Goal: Information Seeking & Learning: Learn about a topic

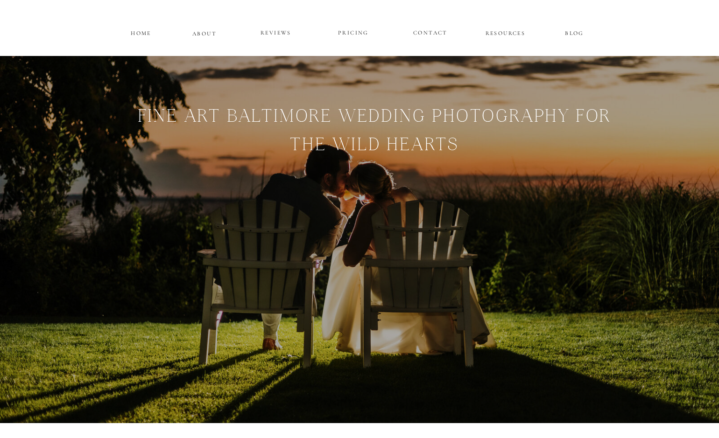
click at [361, 35] on p "PRICING" at bounding box center [353, 33] width 56 height 11
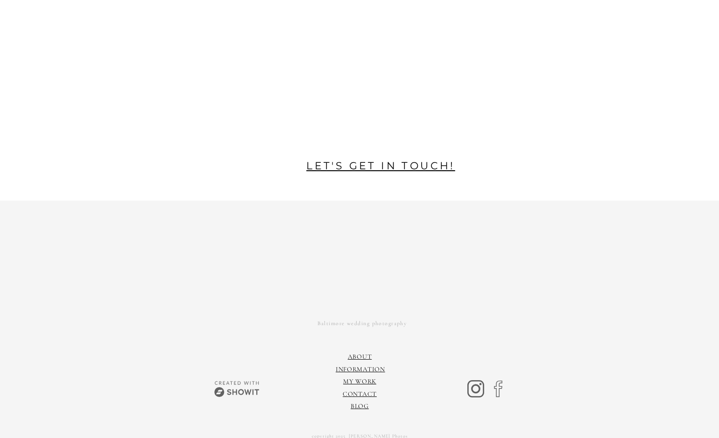
scroll to position [1932, 0]
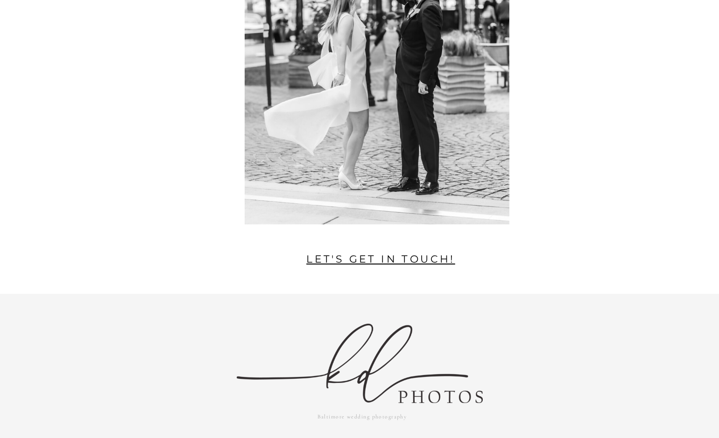
scroll to position [1828, 0]
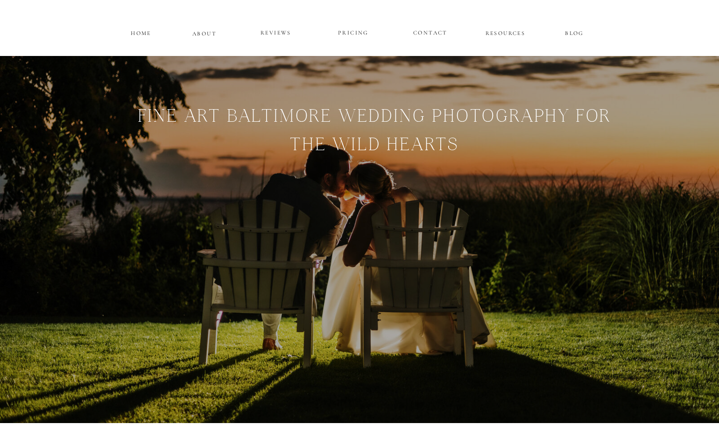
click at [210, 35] on p "ABOUT" at bounding box center [204, 32] width 24 height 8
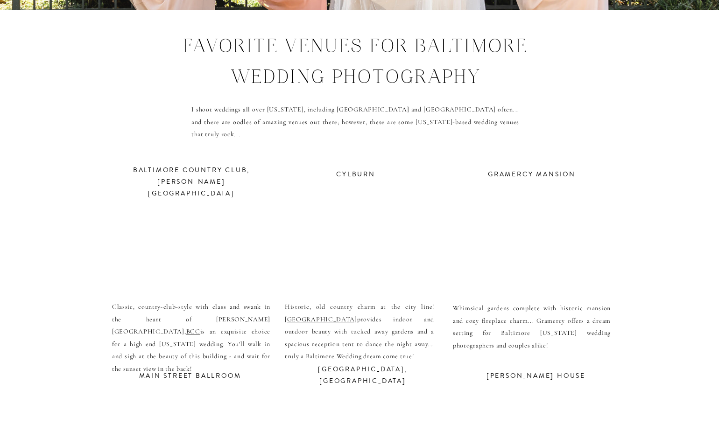
scroll to position [3292, 0]
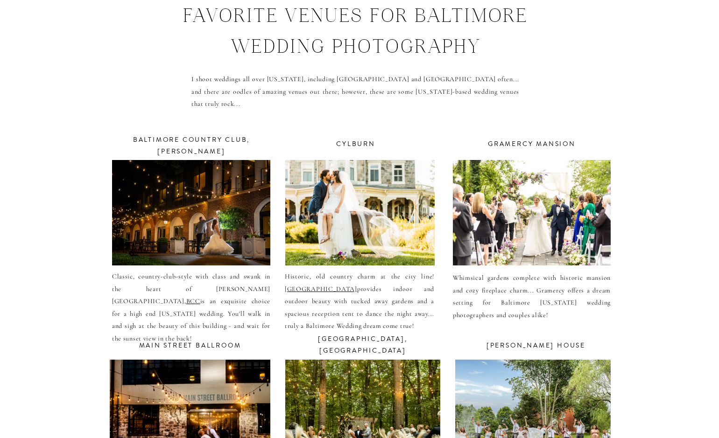
click at [574, 206] on div at bounding box center [532, 212] width 158 height 105
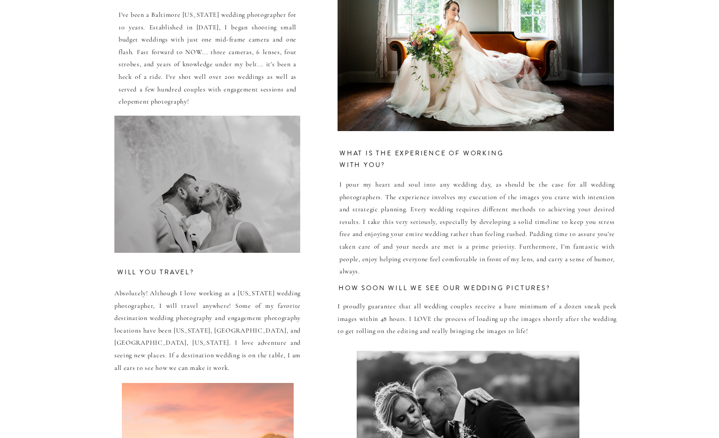
scroll to position [4216, 0]
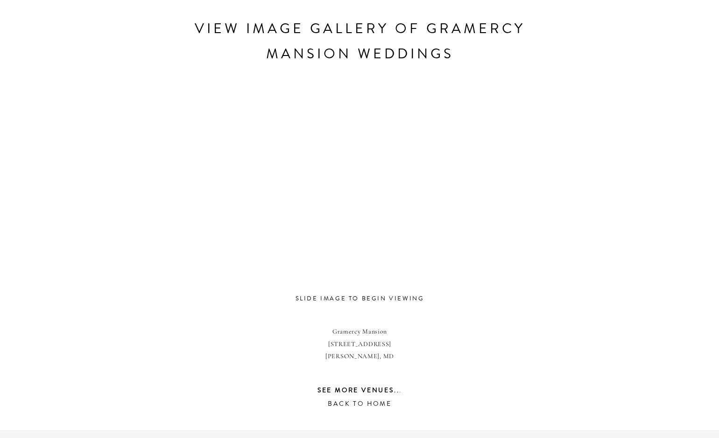
scroll to position [483, 0]
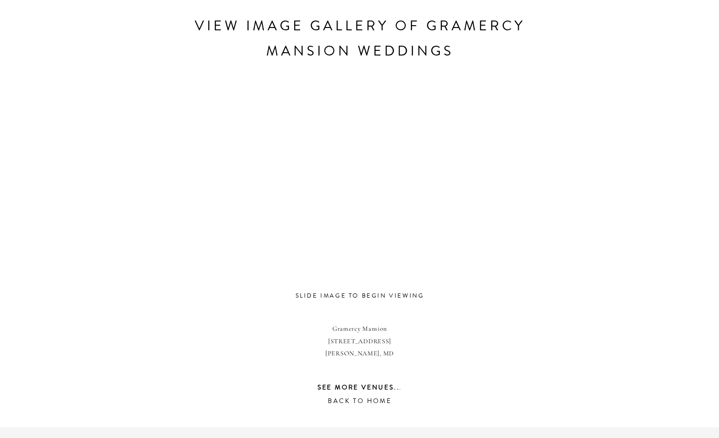
click at [356, 222] on div at bounding box center [351, 176] width 393 height 222
click at [388, 53] on h3 "view image gallery of Gramercy mansion weddings" at bounding box center [359, 52] width 367 height 76
click at [433, 257] on div at bounding box center [351, 176] width 393 height 222
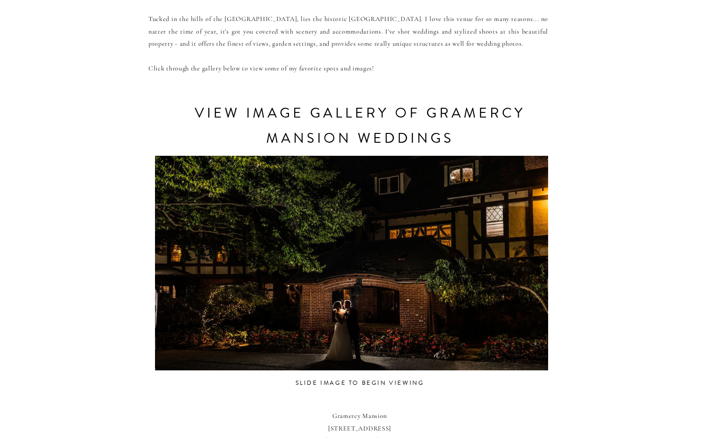
scroll to position [398, 0]
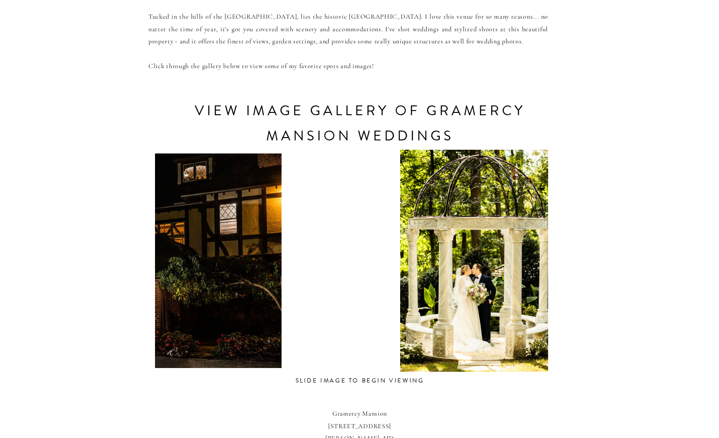
click at [237, 306] on div at bounding box center [84, 261] width 393 height 222
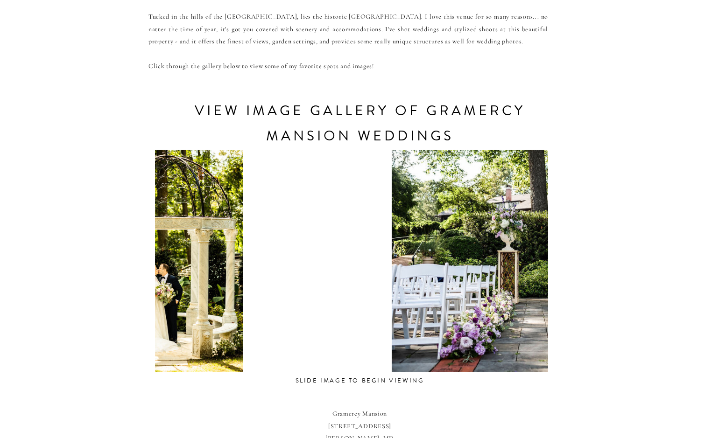
click at [200, 316] on div at bounding box center [164, 261] width 393 height 222
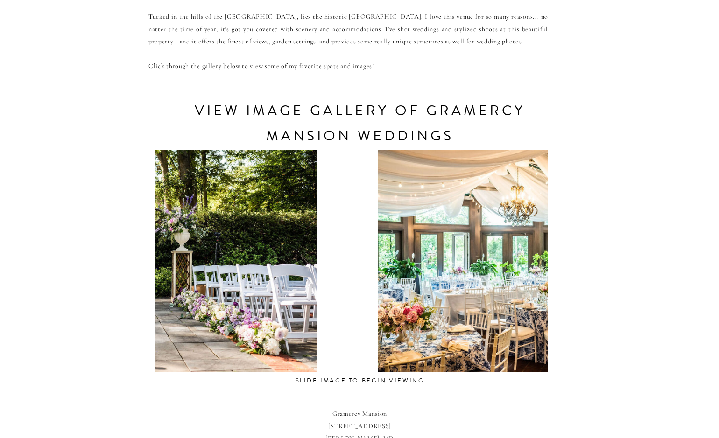
click at [289, 296] on div at bounding box center [150, 261] width 393 height 222
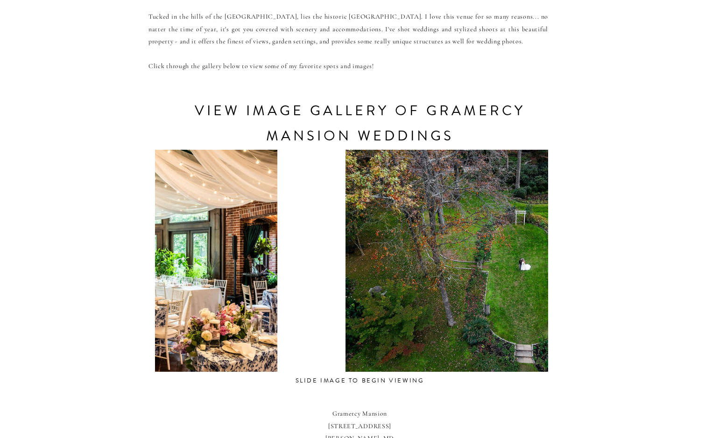
click at [168, 322] on div at bounding box center [110, 261] width 393 height 222
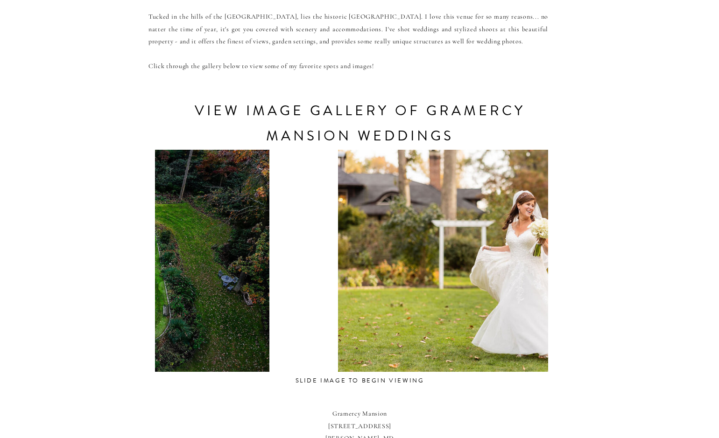
click at [168, 329] on div at bounding box center [111, 261] width 393 height 222
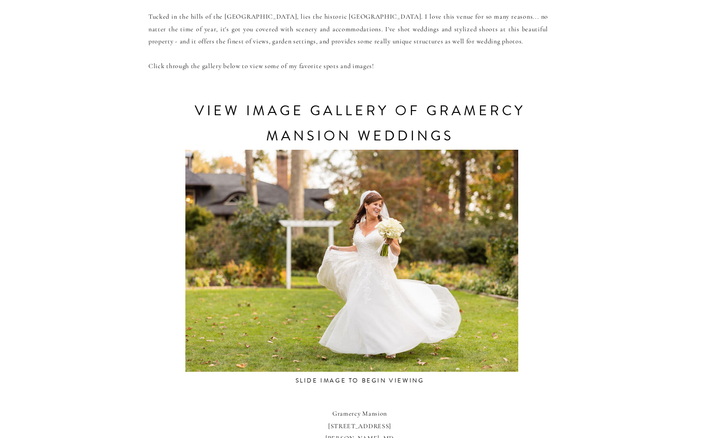
click at [172, 333] on div at bounding box center [351, 261] width 393 height 222
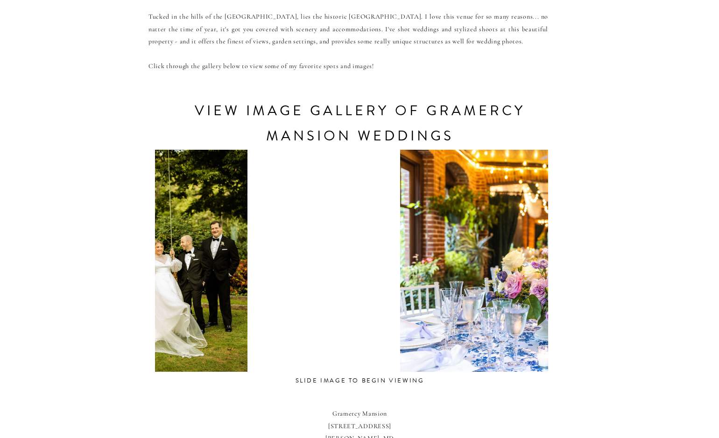
click at [167, 361] on div at bounding box center [173, 261] width 393 height 222
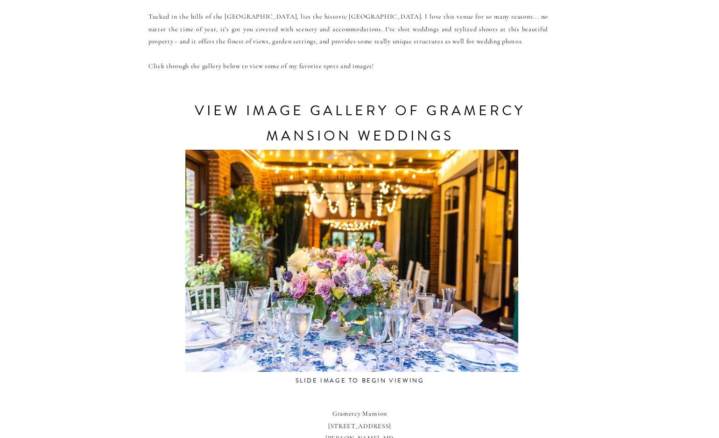
click at [199, 363] on div at bounding box center [351, 261] width 393 height 222
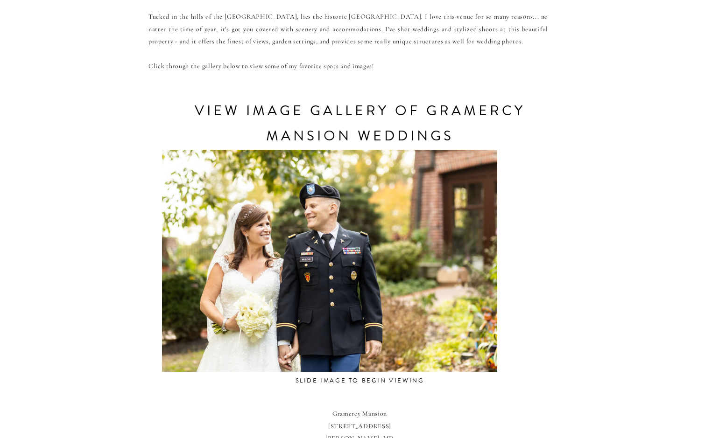
click at [287, 363] on div at bounding box center [329, 261] width 393 height 222
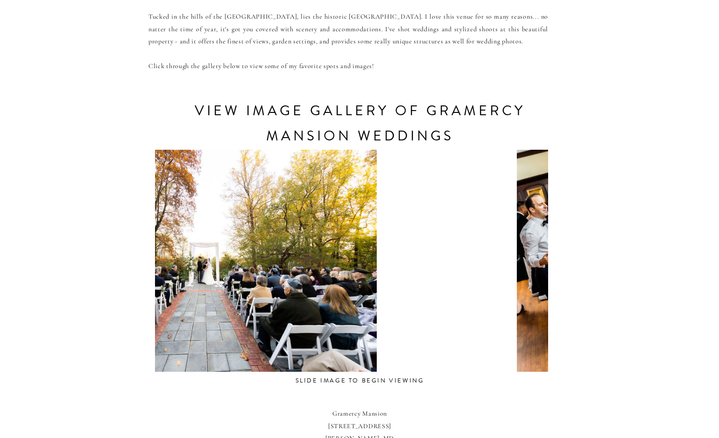
click at [210, 356] on div at bounding box center [210, 261] width 393 height 222
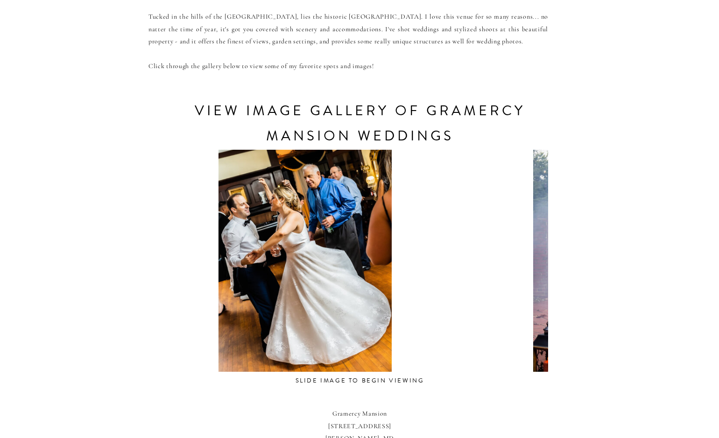
click at [175, 369] on div at bounding box center [304, 261] width 393 height 222
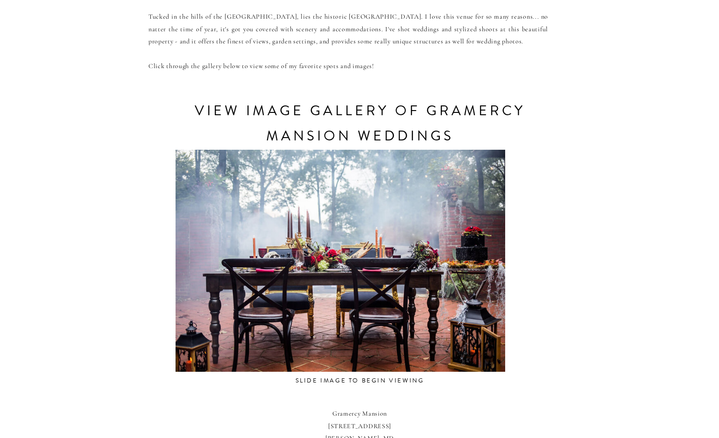
click at [179, 372] on div "CONTACT REVIEWS ABOUT HOME RESOURCES BLOG PRICING gramercy mansion Weddings Tuc…" at bounding box center [359, 185] width 719 height 1167
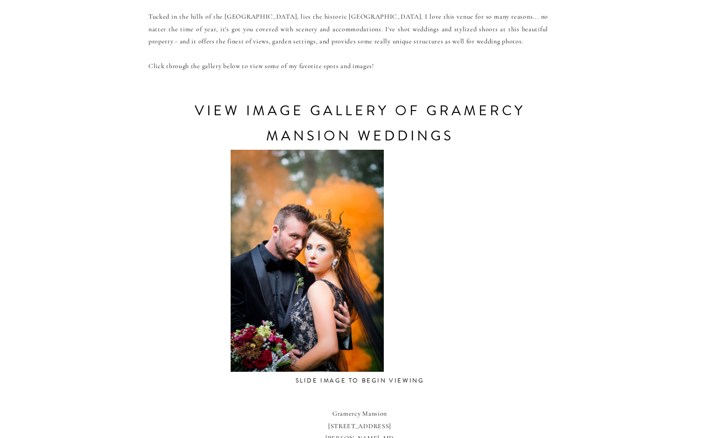
click at [61, 399] on div "CONTACT REVIEWS ABOUT HOME RESOURCES BLOG PRICING gramercy mansion Weddings Tuc…" at bounding box center [359, 185] width 719 height 1167
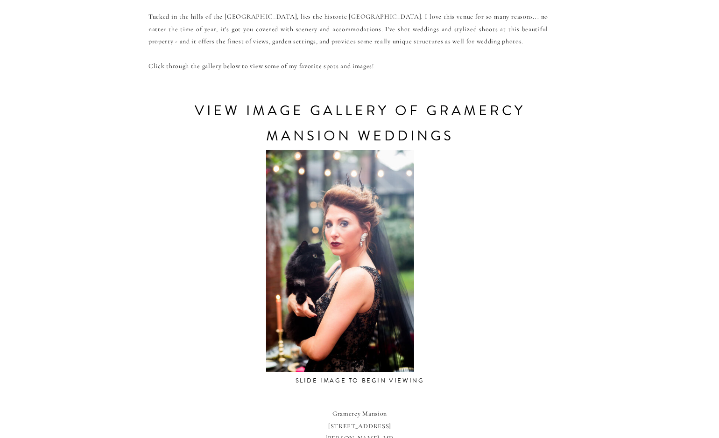
click at [27, 410] on div "CONTACT REVIEWS ABOUT HOME RESOURCES BLOG PRICING gramercy mansion Weddings Tuc…" at bounding box center [359, 185] width 719 height 1167
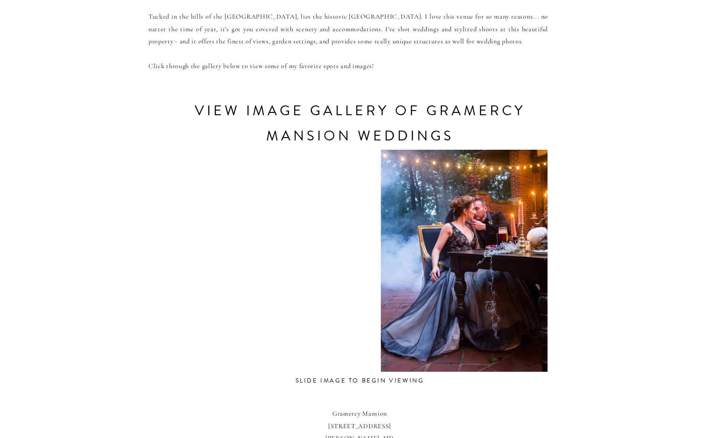
click at [0, 426] on html "CONTACT REVIEWS ABOUT HOME RESOURCES BLOG PRICING gramercy mansion Weddings Tuc…" at bounding box center [359, 185] width 719 height 1167
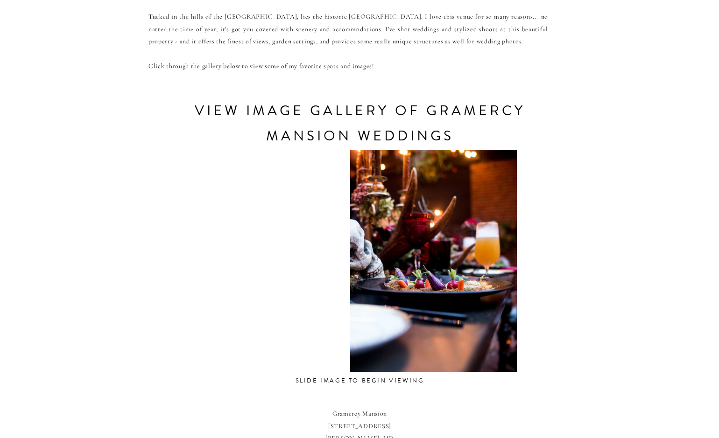
click at [0, 425] on html "CONTACT REVIEWS ABOUT HOME RESOURCES BLOG PRICING gramercy mansion Weddings Tuc…" at bounding box center [359, 185] width 719 height 1167
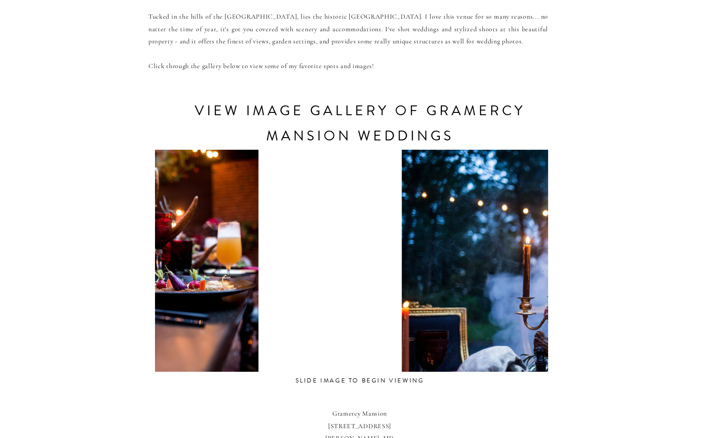
click at [0, 432] on html "CONTACT REVIEWS ABOUT HOME RESOURCES BLOG PRICING gramercy mansion Weddings Tuc…" at bounding box center [359, 185] width 719 height 1167
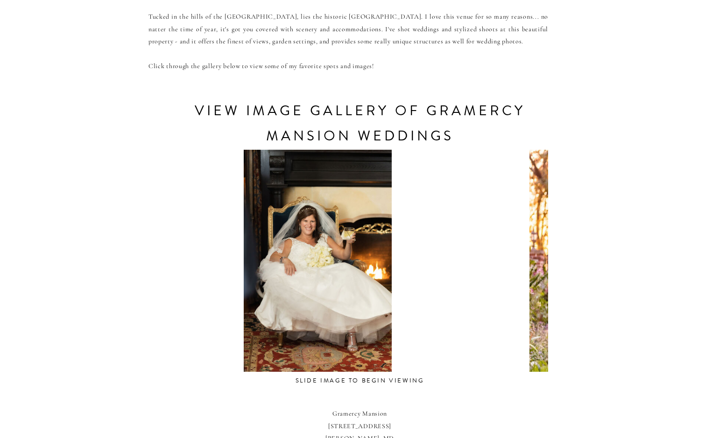
click at [0, 384] on html "CONTACT REVIEWS ABOUT HOME RESOURCES BLOG PRICING gramercy mansion Weddings Tuc…" at bounding box center [359, 185] width 719 height 1167
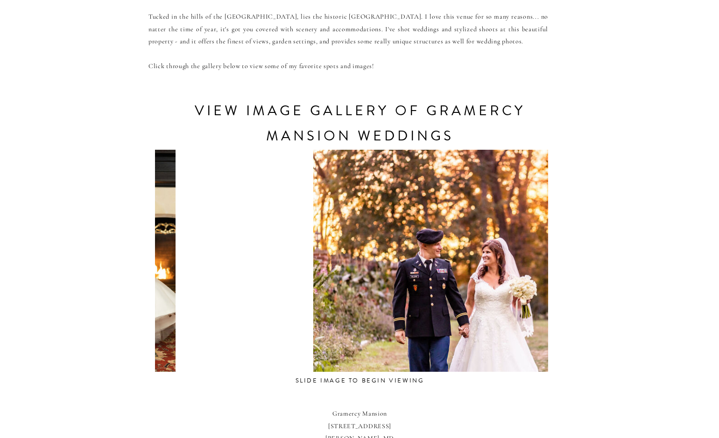
click at [50, 356] on div "CONTACT REVIEWS ABOUT HOME RESOURCES BLOG PRICING gramercy mansion Weddings Tuc…" at bounding box center [359, 185] width 719 height 1167
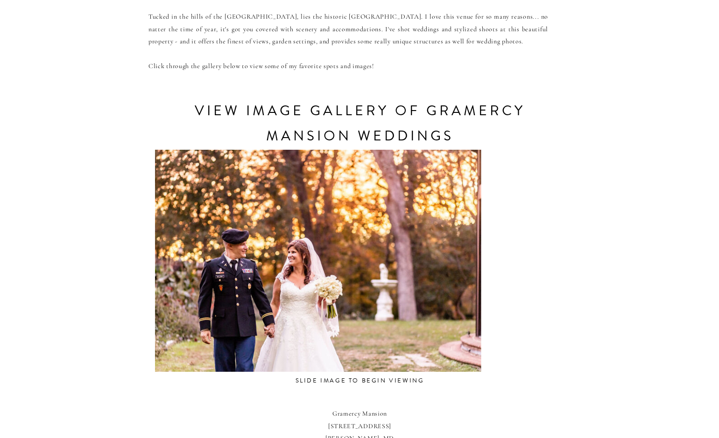
click at [28, 401] on div "CONTACT REVIEWS ABOUT HOME RESOURCES BLOG PRICING gramercy mansion Weddings Tuc…" at bounding box center [359, 185] width 719 height 1167
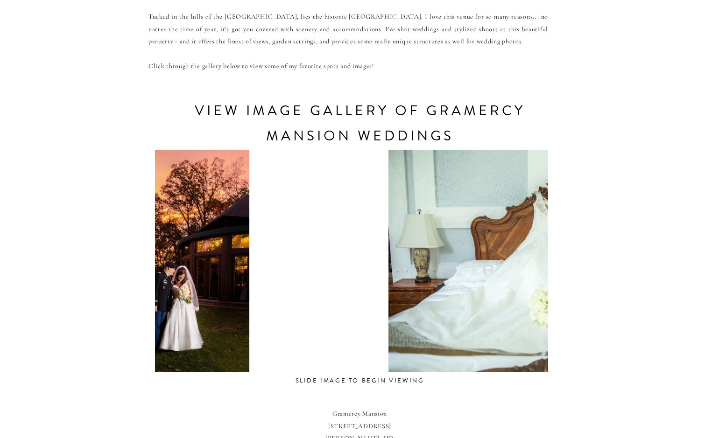
click at [49, 381] on div "CONTACT REVIEWS ABOUT HOME RESOURCES BLOG PRICING gramercy mansion Weddings Tuc…" at bounding box center [359, 185] width 719 height 1167
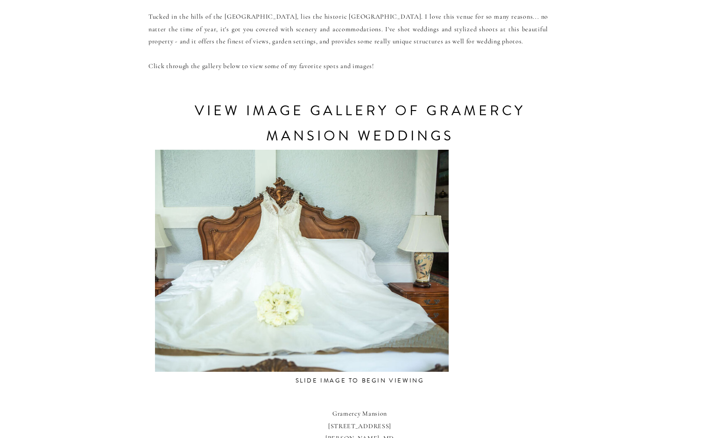
click at [88, 392] on div "CONTACT REVIEWS ABOUT HOME RESOURCES BLOG PRICING gramercy mansion Weddings Tuc…" at bounding box center [359, 185] width 719 height 1167
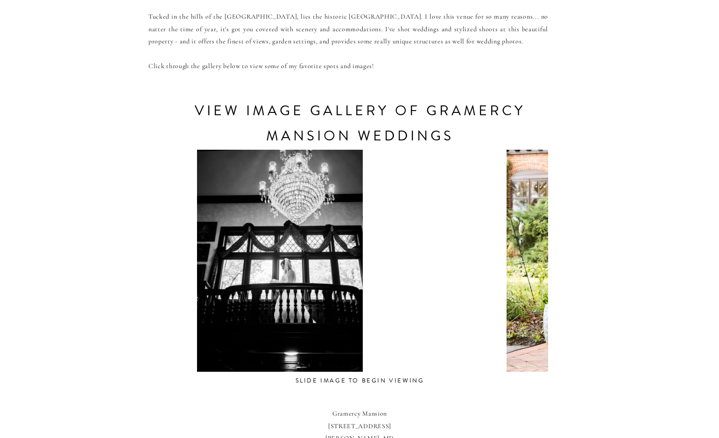
click at [65, 396] on div "CONTACT REVIEWS ABOUT HOME RESOURCES BLOG PRICING gramercy mansion Weddings Tuc…" at bounding box center [359, 185] width 719 height 1167
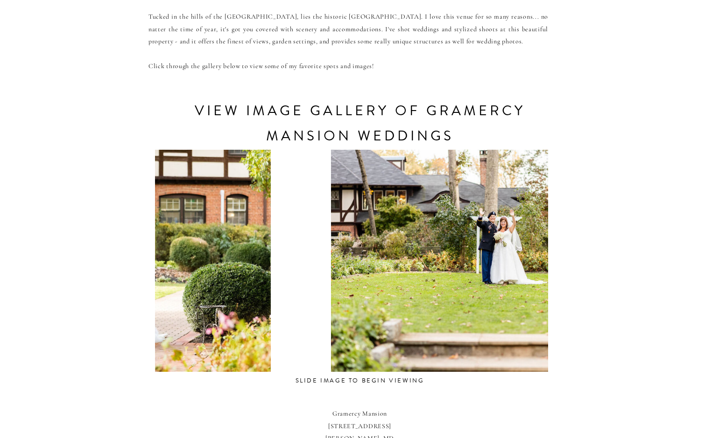
click at [4, 373] on div "CONTACT REVIEWS ABOUT HOME RESOURCES BLOG PRICING gramercy mansion Weddings Tuc…" at bounding box center [359, 185] width 719 height 1167
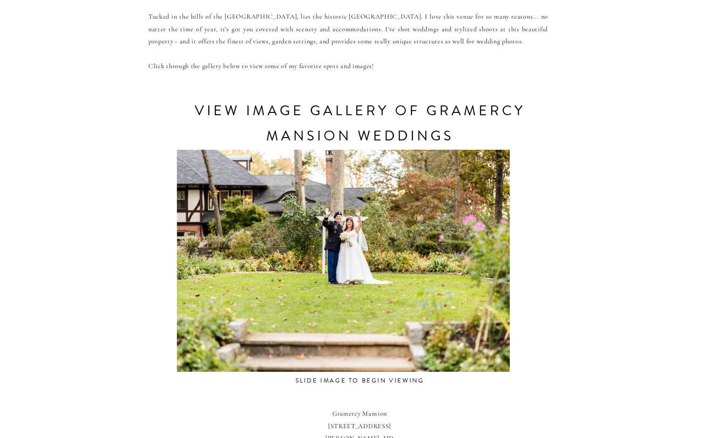
click at [119, 357] on div "CONTACT REVIEWS ABOUT HOME RESOURCES BLOG PRICING gramercy mansion Weddings Tuc…" at bounding box center [359, 185] width 719 height 1167
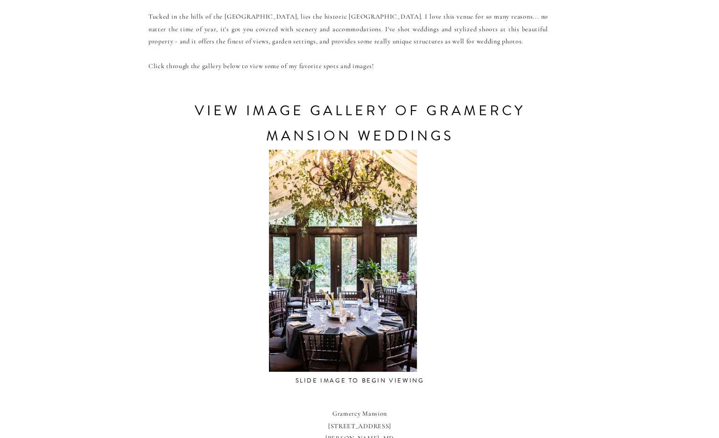
click at [91, 378] on div "CONTACT REVIEWS ABOUT HOME RESOURCES BLOG PRICING gramercy mansion Weddings Tuc…" at bounding box center [359, 185] width 719 height 1167
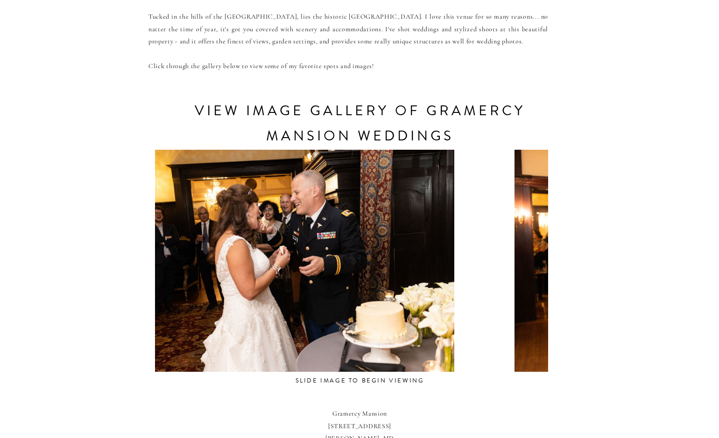
click at [0, 408] on html "CONTACT REVIEWS ABOUT HOME RESOURCES BLOG PRICING gramercy mansion Weddings Tuc…" at bounding box center [359, 185] width 719 height 1167
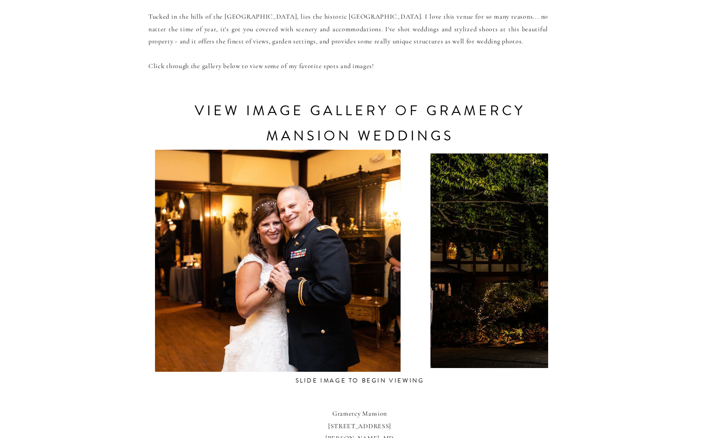
click at [38, 400] on div "CONTACT REVIEWS ABOUT HOME RESOURCES BLOG PRICING gramercy mansion Weddings Tuc…" at bounding box center [359, 185] width 719 height 1167
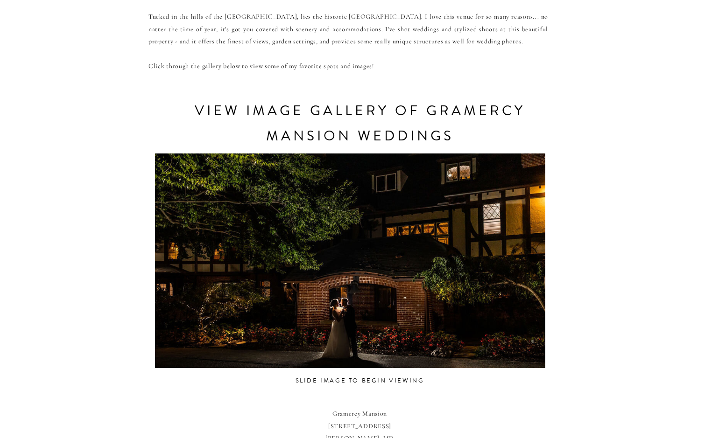
click at [0, 438] on html "CONTACT REVIEWS ABOUT HOME RESOURCES BLOG PRICING gramercy mansion Weddings Tuc…" at bounding box center [359, 185] width 719 height 1167
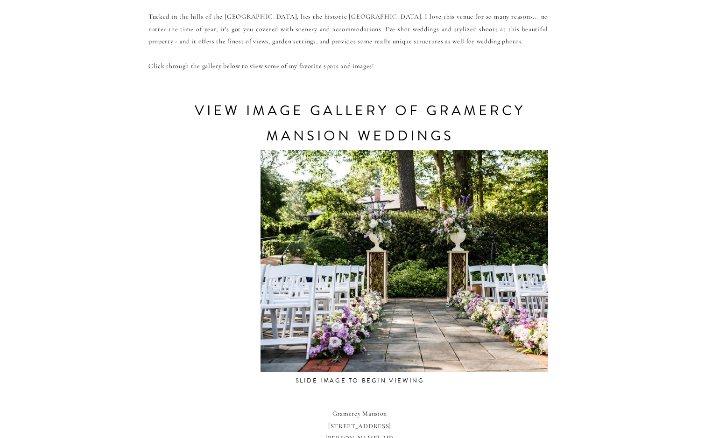
click at [33, 420] on div "CONTACT REVIEWS ABOUT HOME RESOURCES BLOG PRICING gramercy mansion Weddings Tuc…" at bounding box center [359, 185] width 719 height 1167
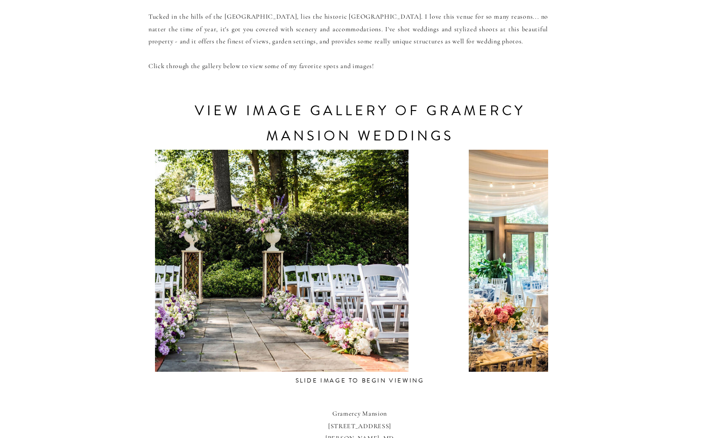
click at [164, 344] on div at bounding box center [241, 261] width 393 height 222
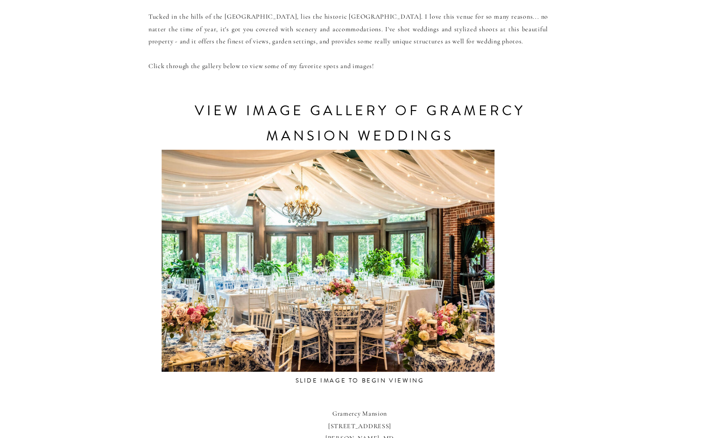
click at [47, 385] on div "CONTACT REVIEWS ABOUT HOME RESOURCES BLOG PRICING gramercy mansion Weddings Tuc…" at bounding box center [359, 185] width 719 height 1167
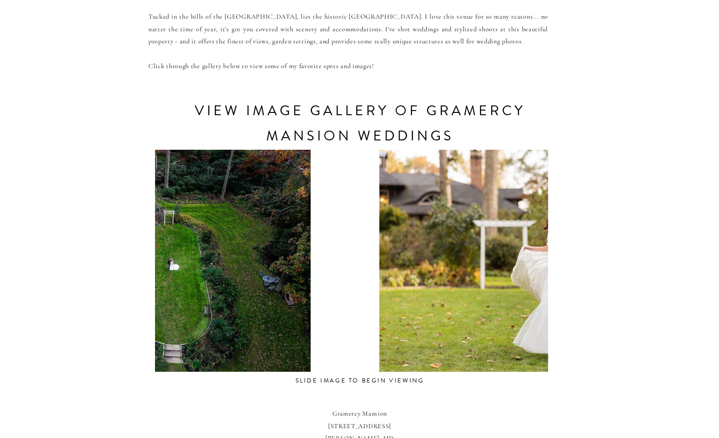
click at [75, 381] on div "CONTACT REVIEWS ABOUT HOME RESOURCES BLOG PRICING gramercy mansion Weddings Tuc…" at bounding box center [359, 185] width 719 height 1167
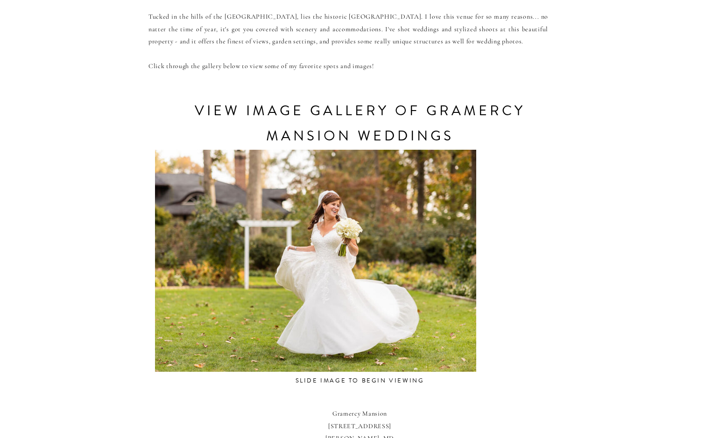
click at [200, 368] on div at bounding box center [309, 261] width 393 height 222
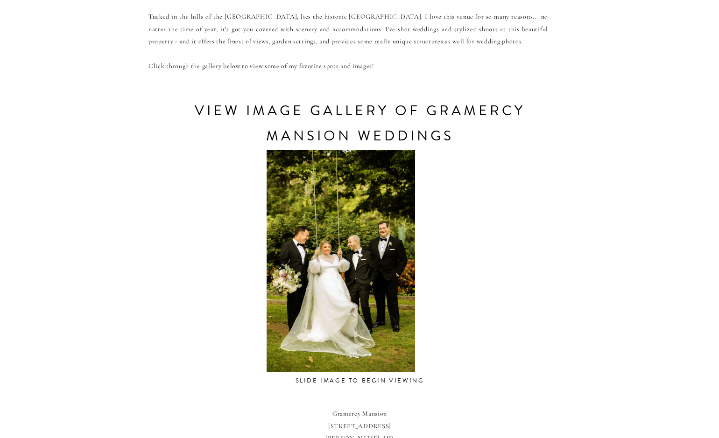
click at [147, 387] on div "CONTACT REVIEWS ABOUT HOME RESOURCES BLOG PRICING gramercy mansion Weddings Tuc…" at bounding box center [359, 185] width 719 height 1167
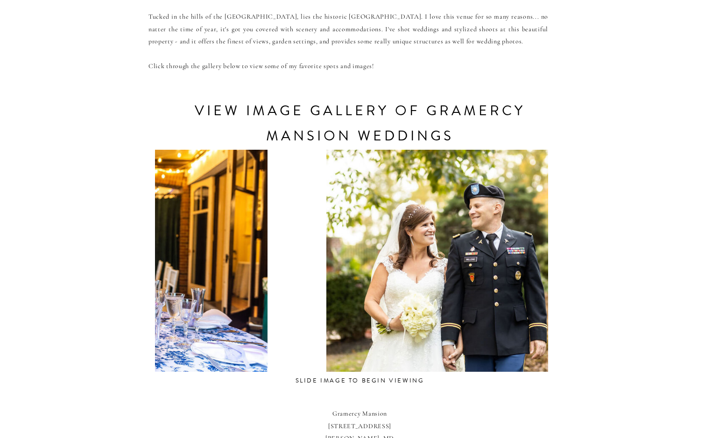
click at [173, 365] on div at bounding box center [100, 261] width 393 height 222
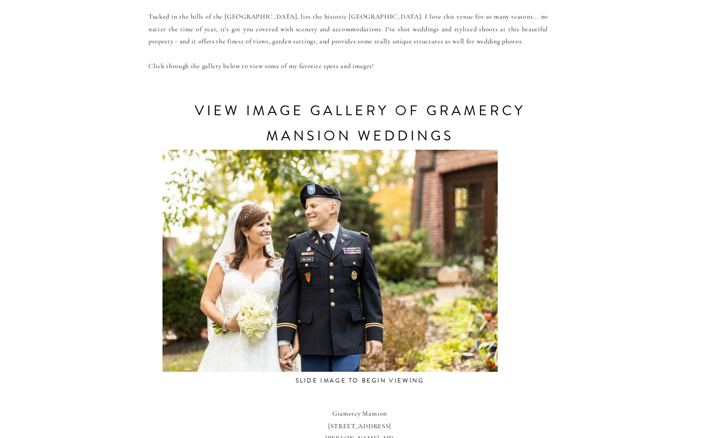
click at [164, 370] on div at bounding box center [329, 261] width 393 height 222
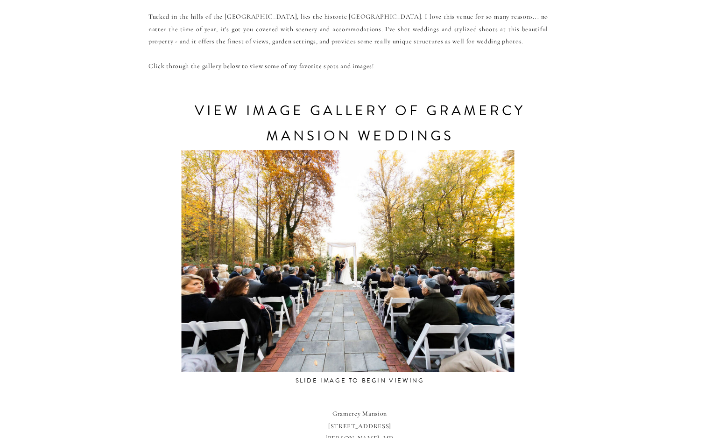
click at [105, 396] on div "CONTACT REVIEWS ABOUT HOME RESOURCES BLOG PRICING gramercy mansion Weddings Tuc…" at bounding box center [359, 185] width 719 height 1167
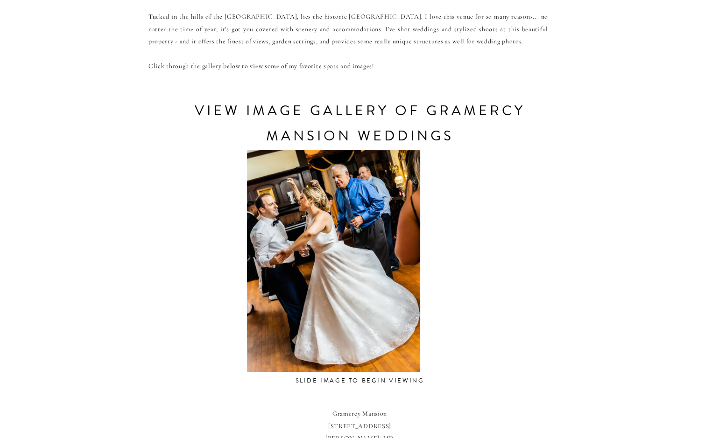
click at [63, 409] on div "CONTACT REVIEWS ABOUT HOME RESOURCES BLOG PRICING gramercy mansion Weddings Tuc…" at bounding box center [359, 185] width 719 height 1167
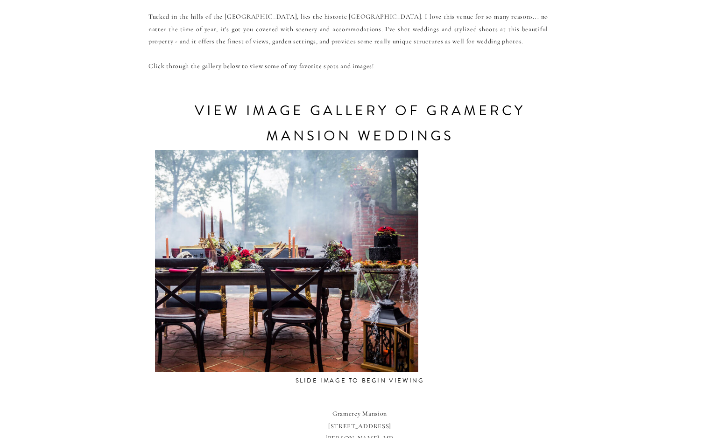
click at [276, 363] on div at bounding box center [253, 261] width 393 height 222
